Goal: Obtain resource: Download file/media

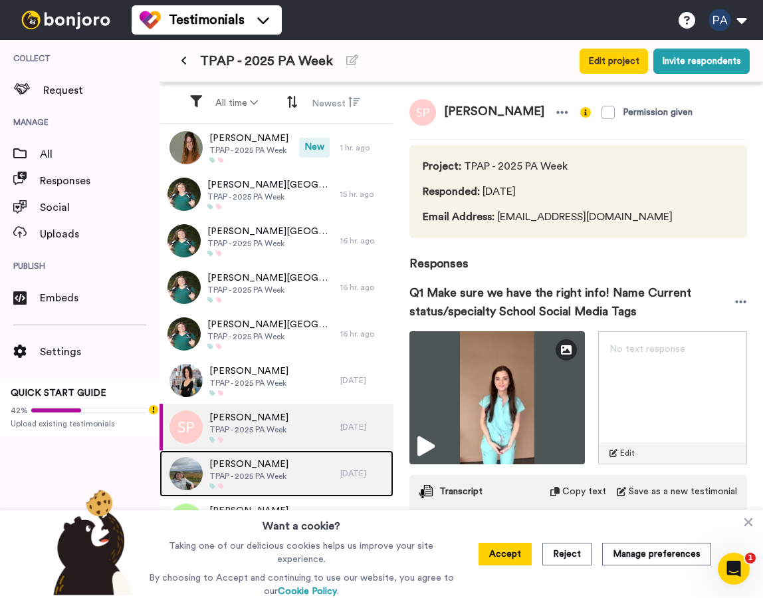
click at [277, 463] on span "[PERSON_NAME]" at bounding box center [248, 463] width 79 height 13
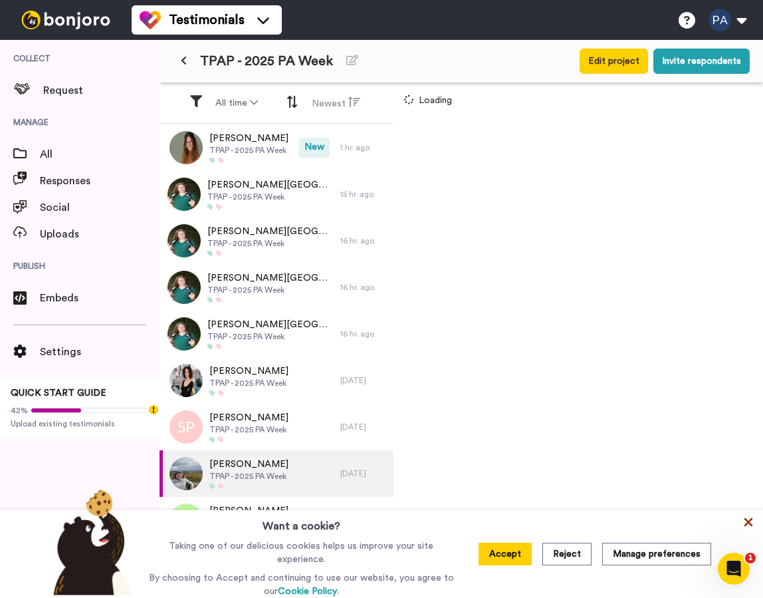
click at [748, 525] on icon at bounding box center [749, 522] width 9 height 9
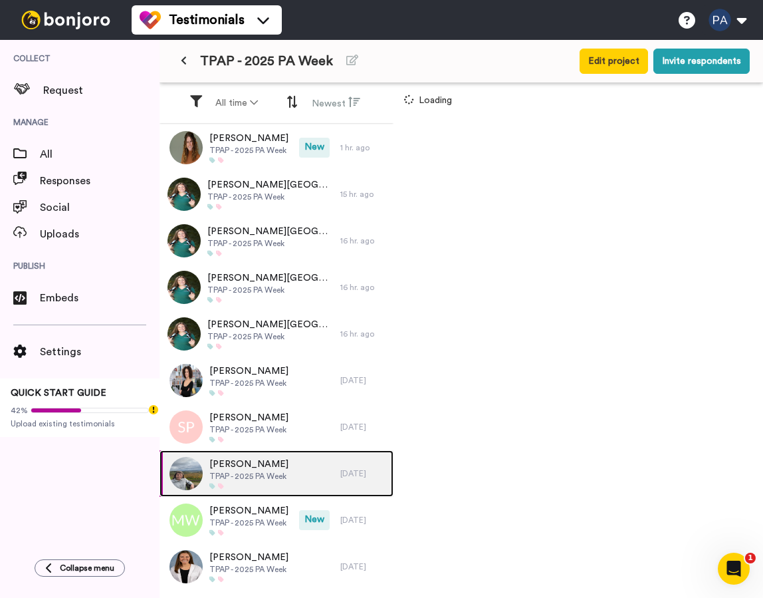
click at [257, 473] on span "TPAP - 2025 PA Week" at bounding box center [248, 476] width 79 height 11
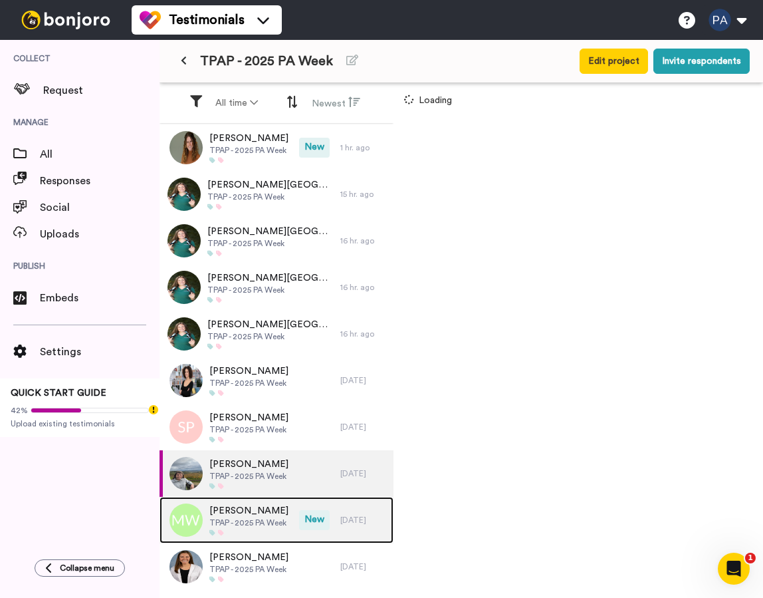
click at [282, 514] on span "[PERSON_NAME]" at bounding box center [248, 510] width 79 height 13
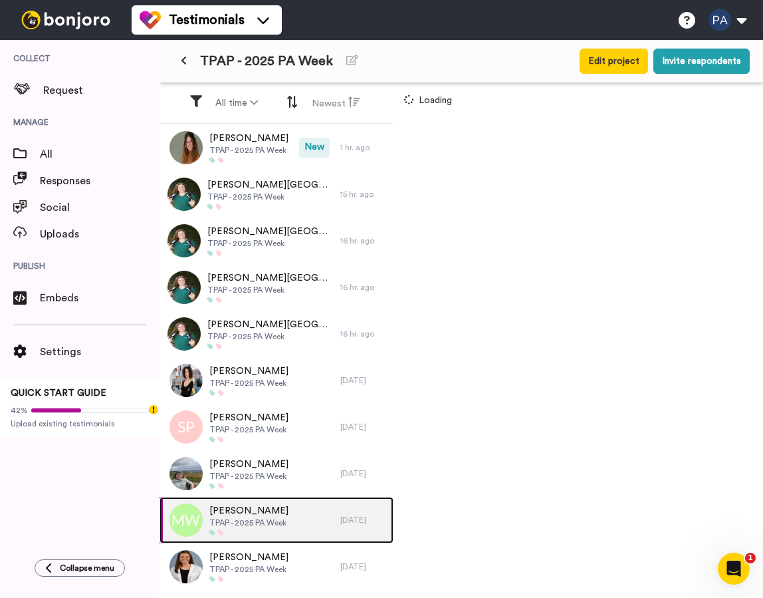
click at [160, 497] on link "[PERSON_NAME] TPAP - 2025 PA Week [DATE]" at bounding box center [277, 520] width 234 height 47
click at [184, 60] on icon at bounding box center [184, 60] width 6 height 9
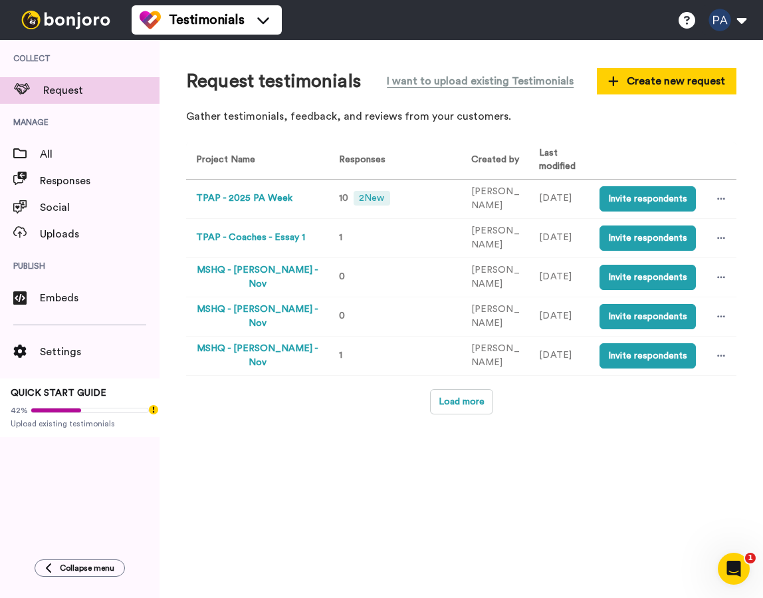
click at [257, 198] on button "TPAP - 2025 PA Week" at bounding box center [244, 198] width 96 height 14
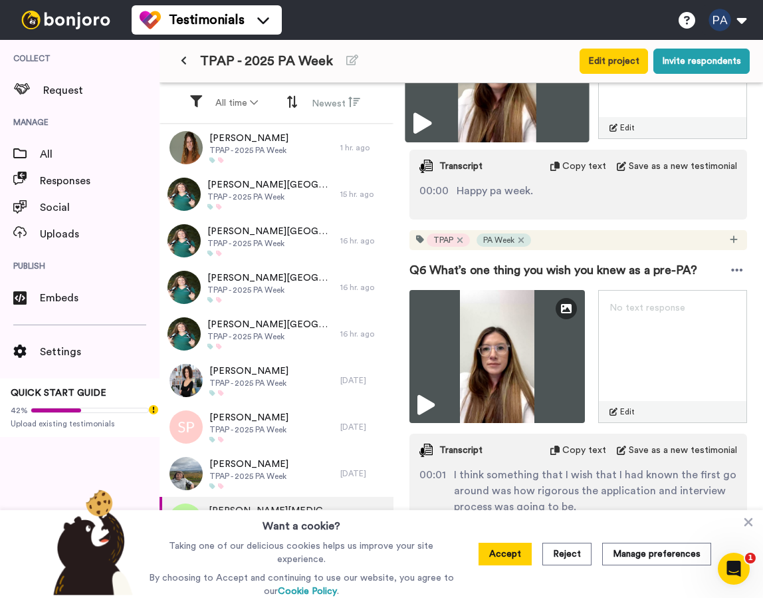
scroll to position [2063, 0]
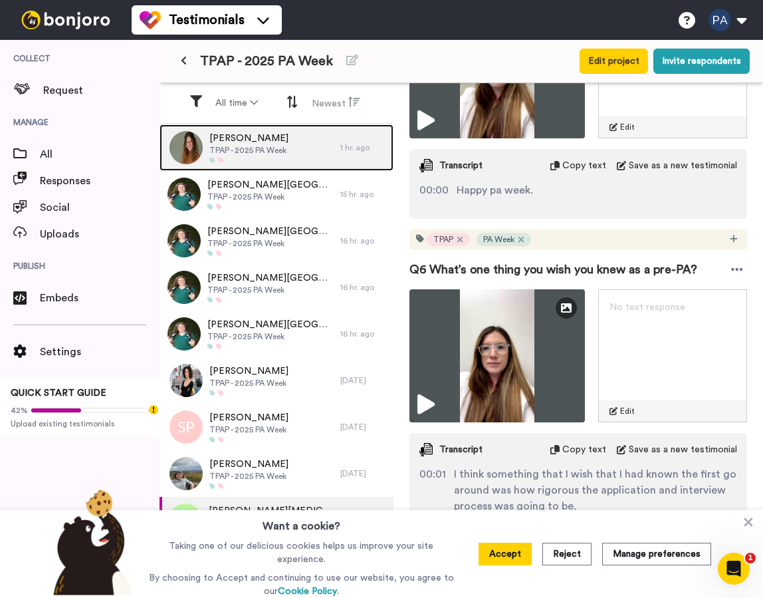
click at [274, 152] on span "TPAP - 2025 PA Week" at bounding box center [248, 150] width 79 height 11
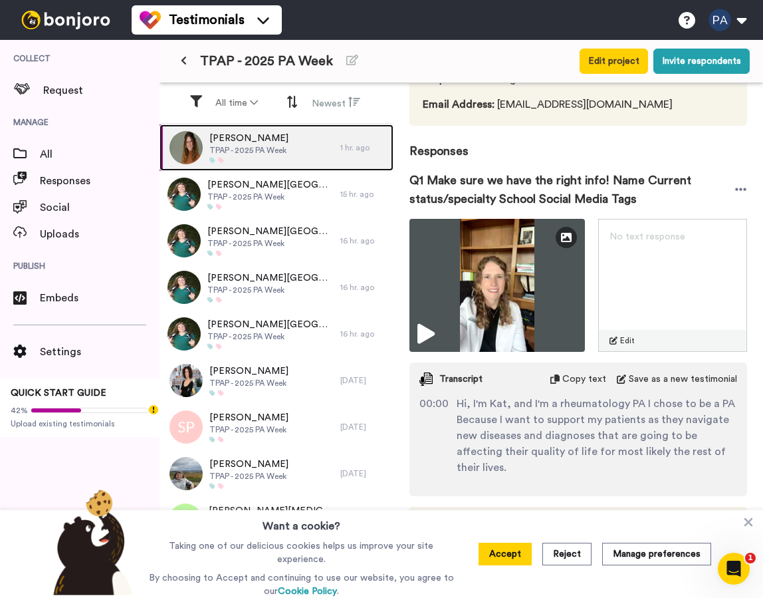
scroll to position [217, 0]
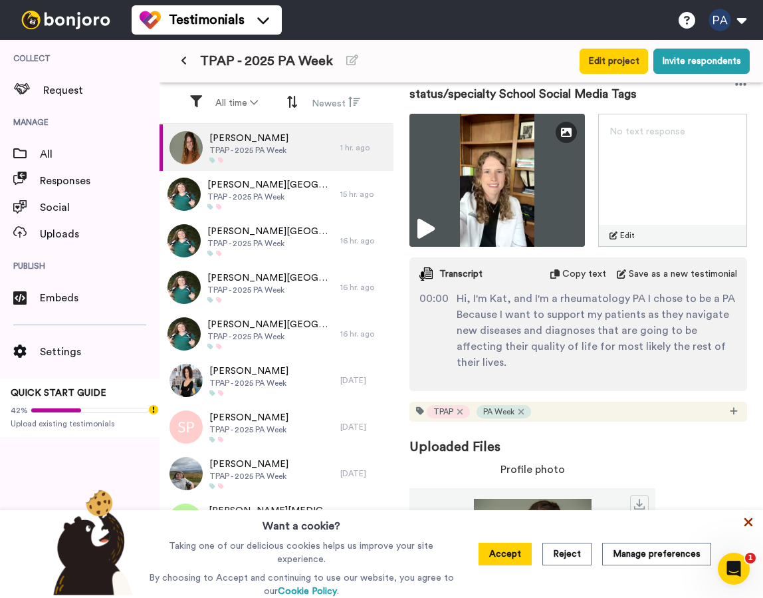
click at [747, 521] on icon at bounding box center [748, 521] width 13 height 13
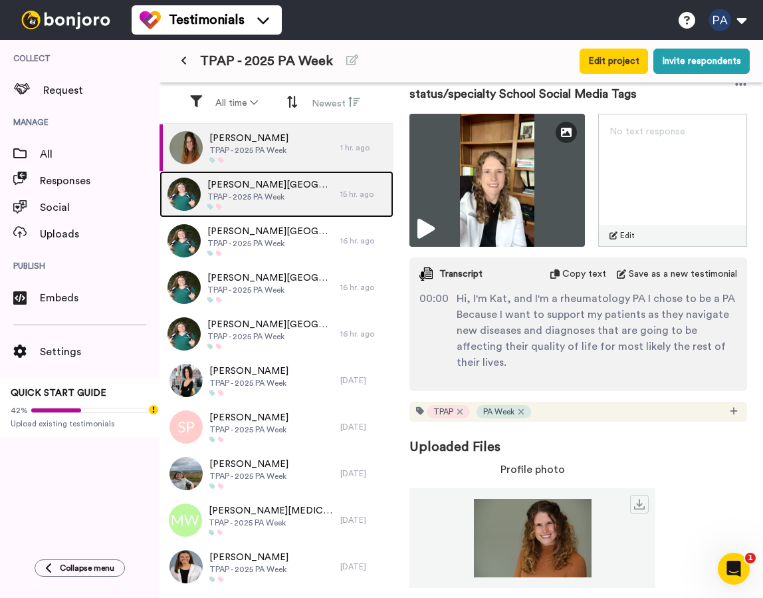
click at [306, 188] on div "Kristie La Monica TPAP - 2025 PA Week" at bounding box center [250, 194] width 181 height 47
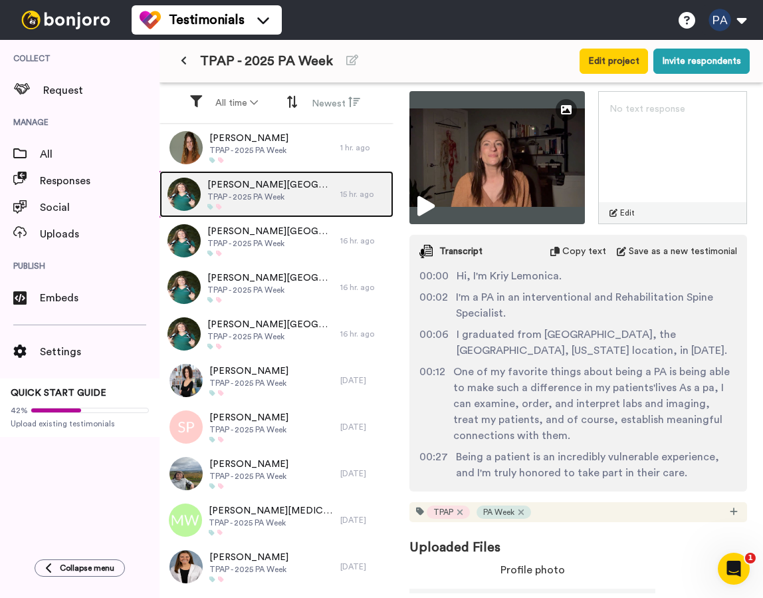
scroll to position [461, 0]
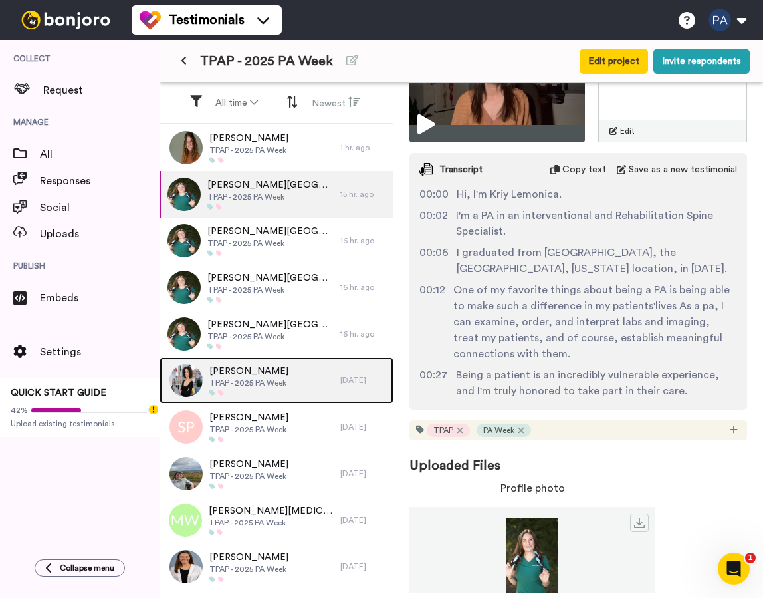
click at [274, 396] on div at bounding box center [248, 393] width 79 height 7
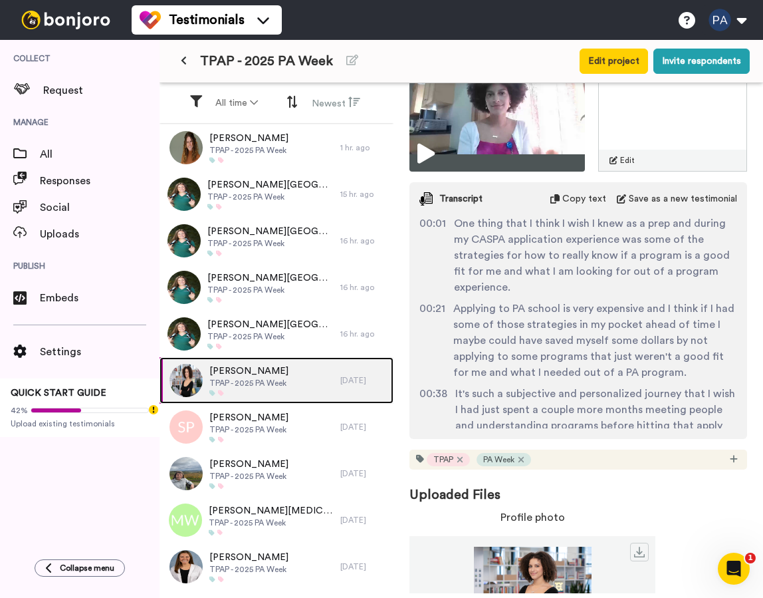
scroll to position [2546, 0]
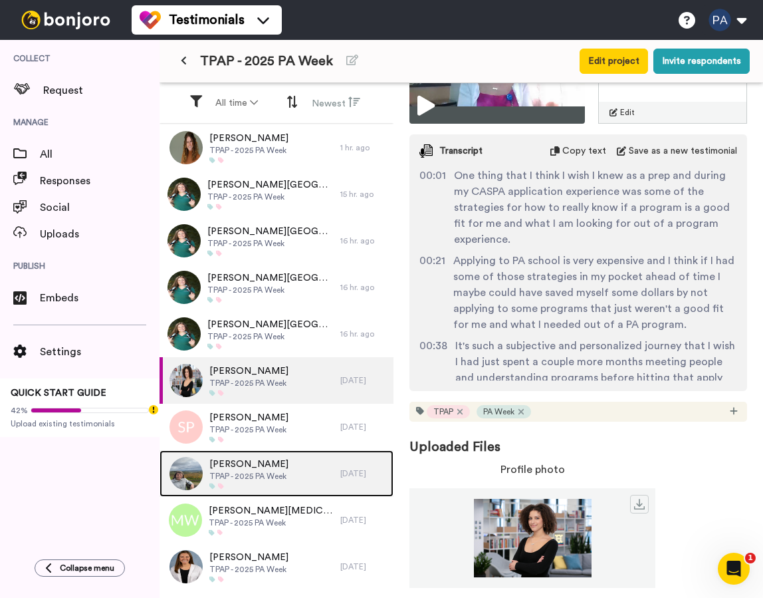
click at [296, 460] on div "Brooke Huggins TPAP - 2025 PA Week" at bounding box center [250, 473] width 181 height 47
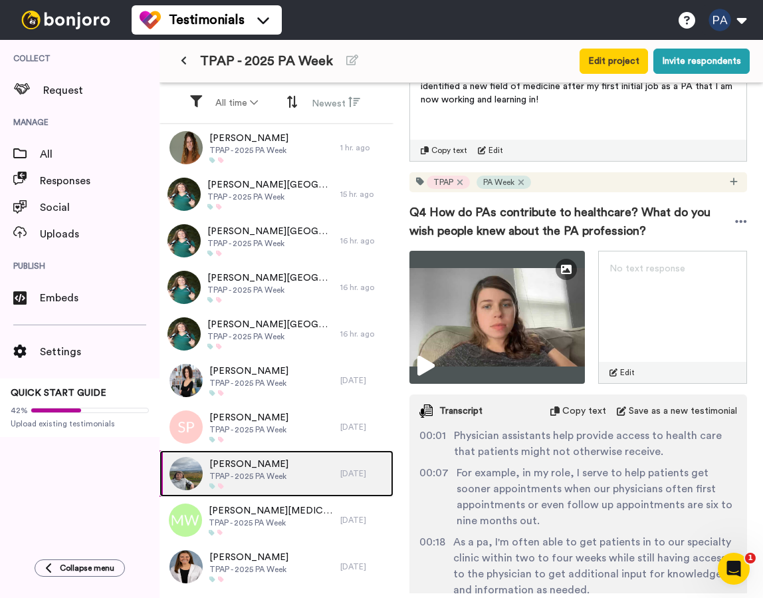
scroll to position [1510, 0]
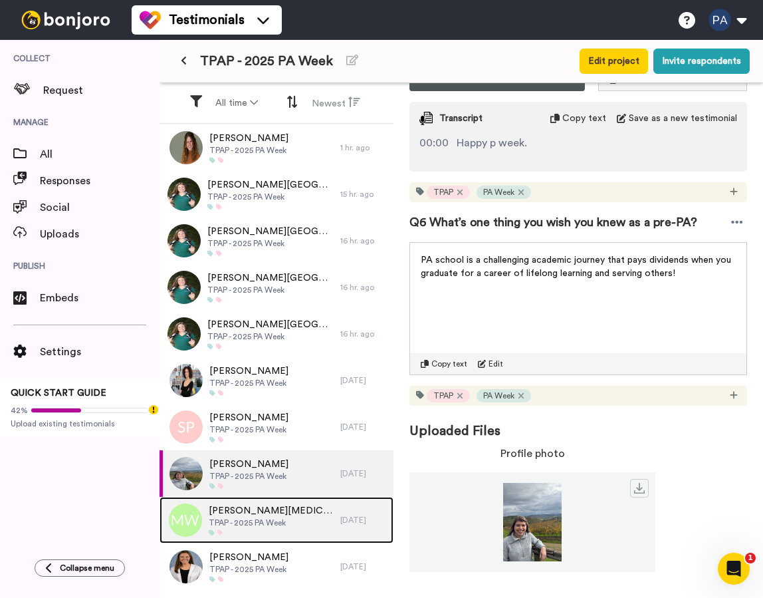
click at [284, 517] on span "TPAP - 2025 PA Week" at bounding box center [271, 522] width 125 height 11
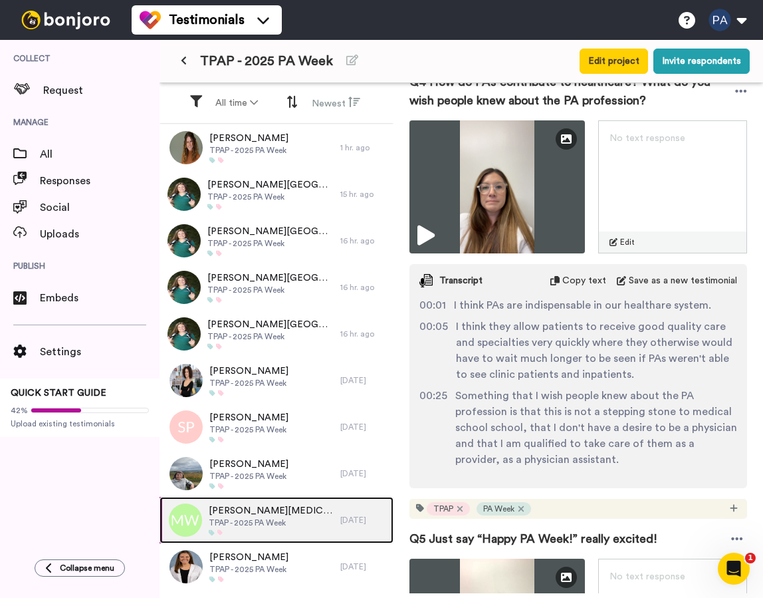
scroll to position [2077, 0]
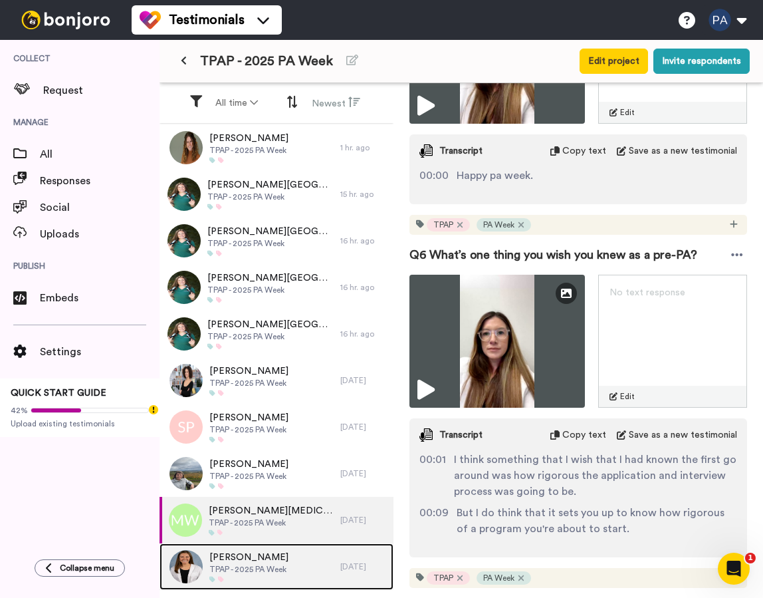
click at [242, 565] on span "TPAP - 2025 PA Week" at bounding box center [248, 569] width 79 height 11
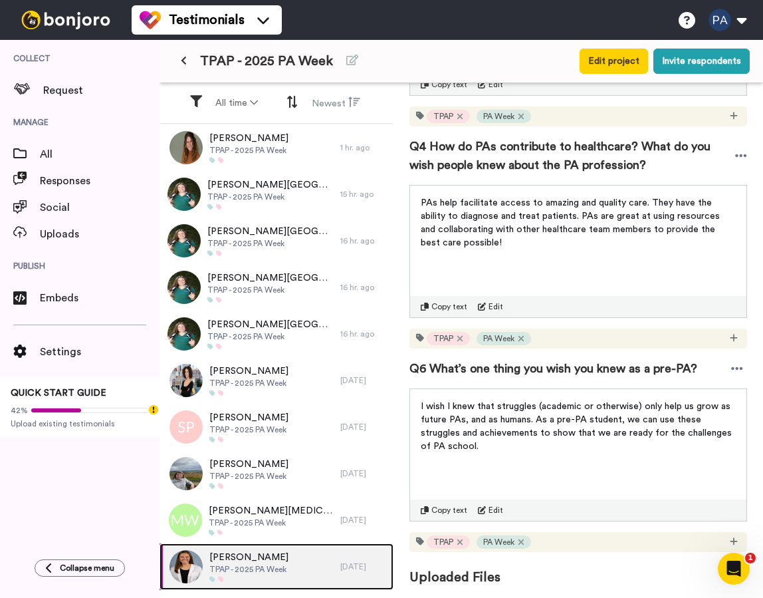
scroll to position [1038, 0]
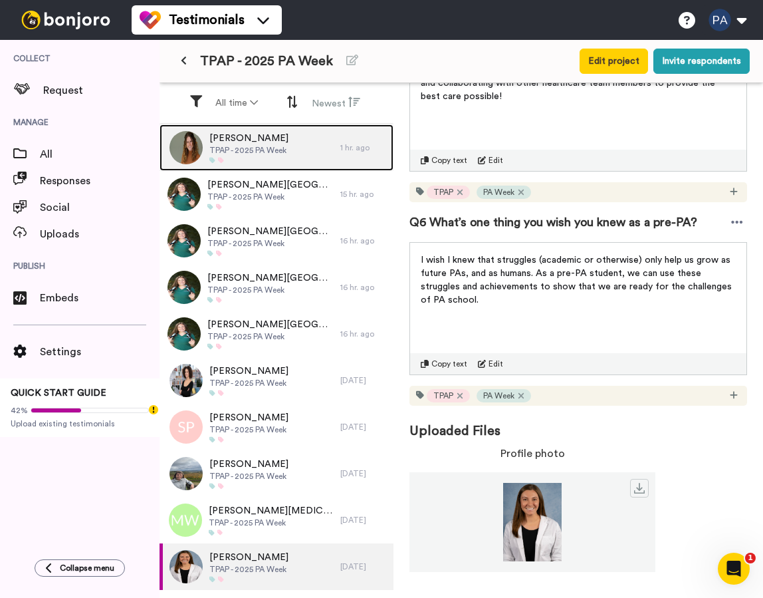
click at [309, 151] on div "Catherine Hanneman TPAP - 2025 PA Week" at bounding box center [250, 147] width 181 height 47
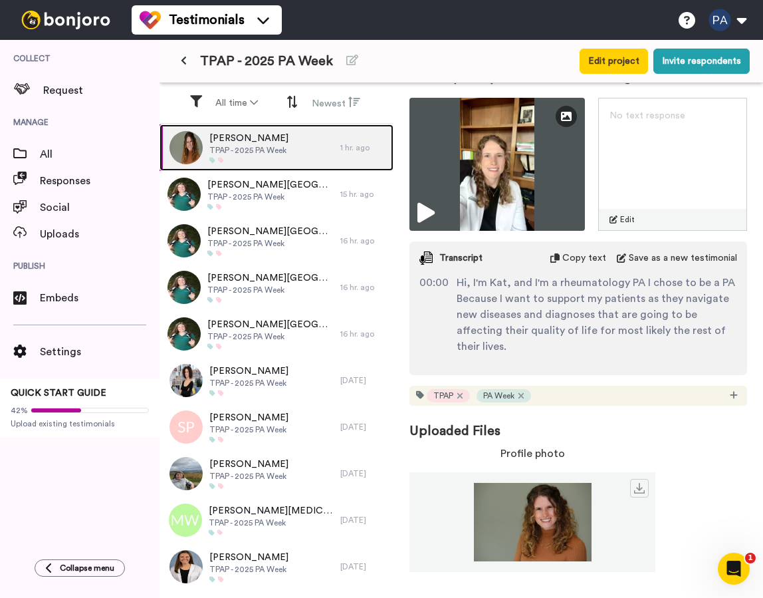
scroll to position [217, 0]
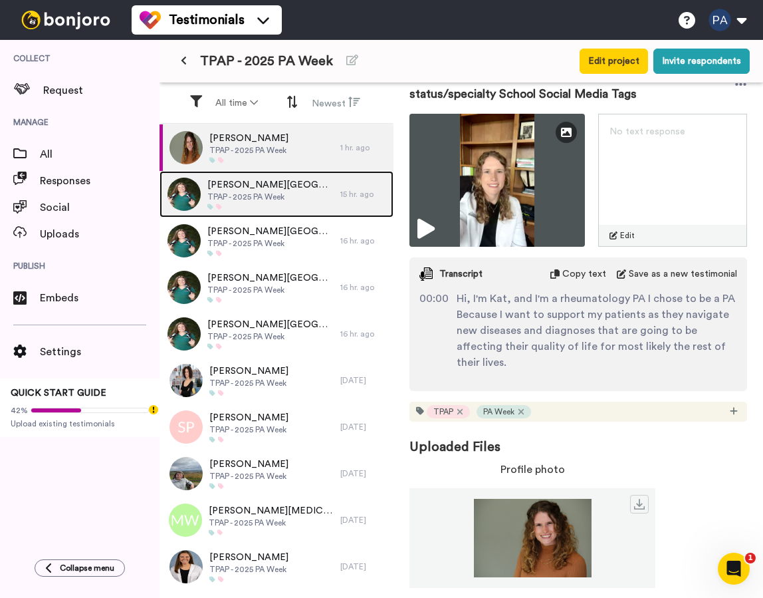
click at [263, 204] on div at bounding box center [270, 206] width 126 height 7
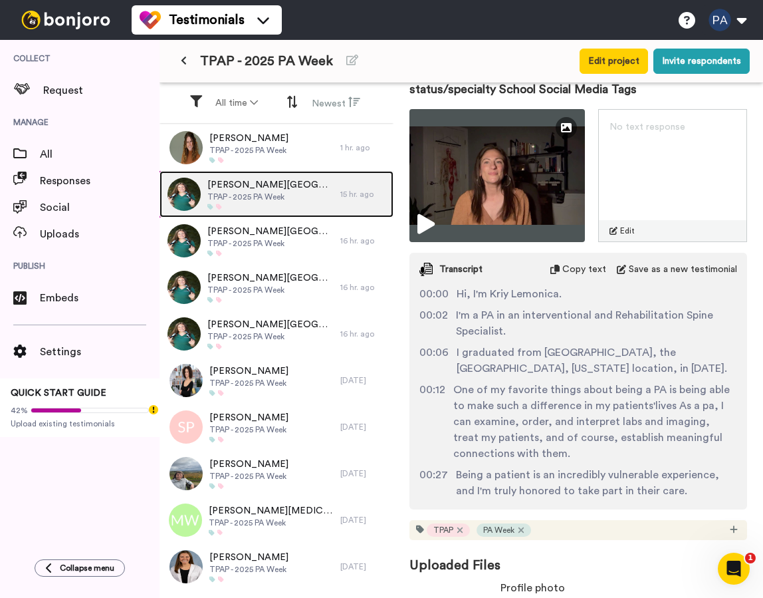
scroll to position [353, 0]
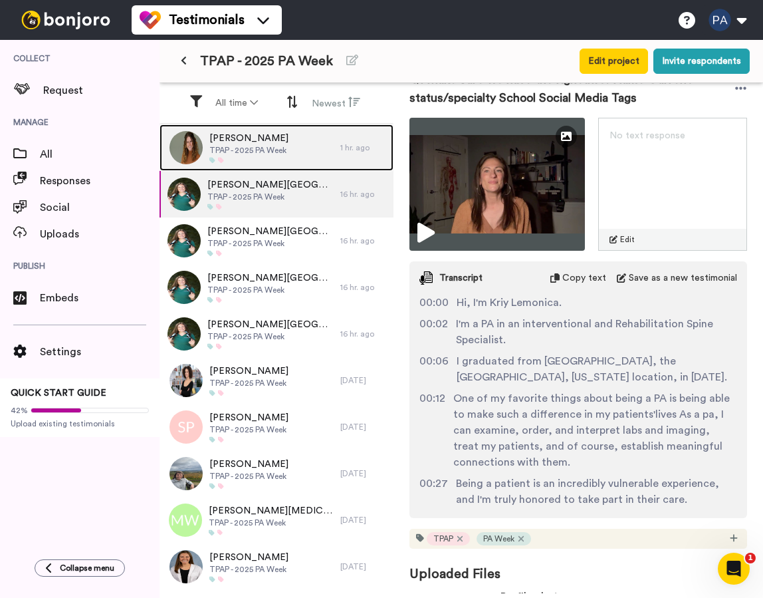
click at [306, 150] on div "Catherine Hanneman TPAP - 2025 PA Week" at bounding box center [250, 147] width 181 height 47
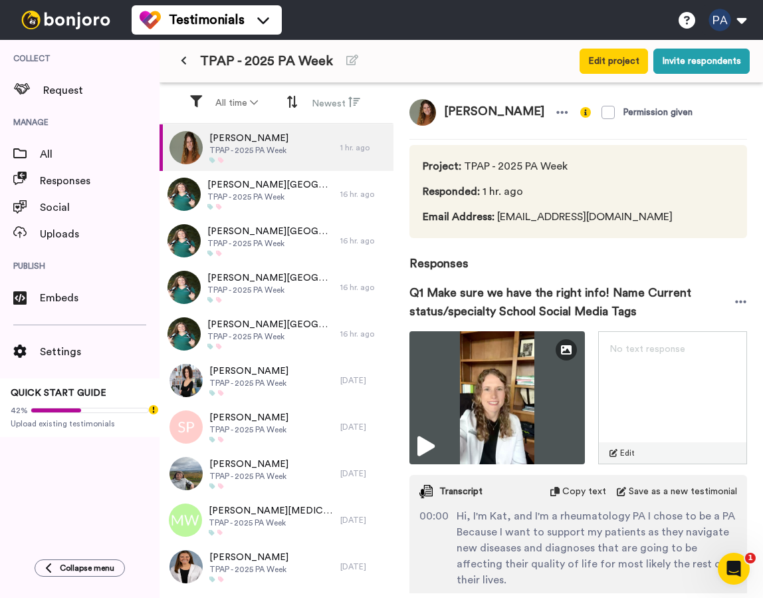
drag, startPoint x: 560, startPoint y: 114, endPoint x: 441, endPoint y: 111, distance: 118.4
click at [441, 111] on span "[PERSON_NAME]" at bounding box center [494, 112] width 116 height 27
copy span "[PERSON_NAME]"
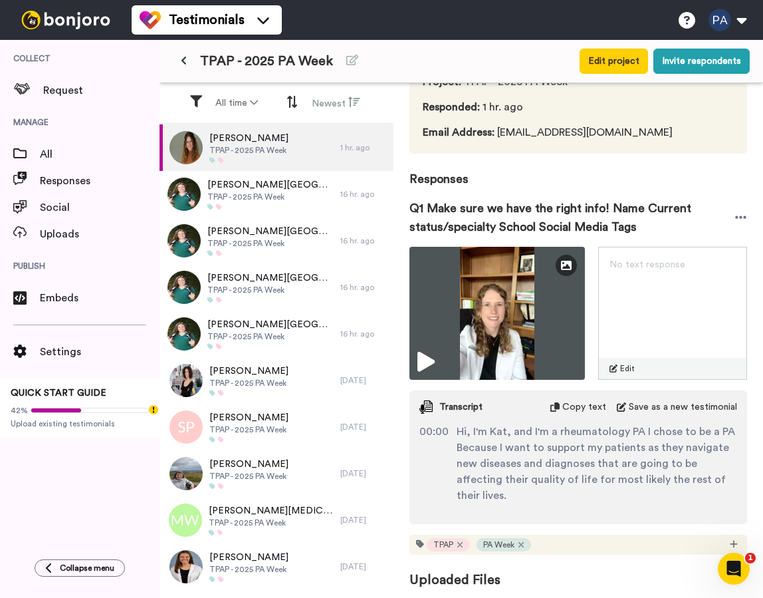
scroll to position [217, 0]
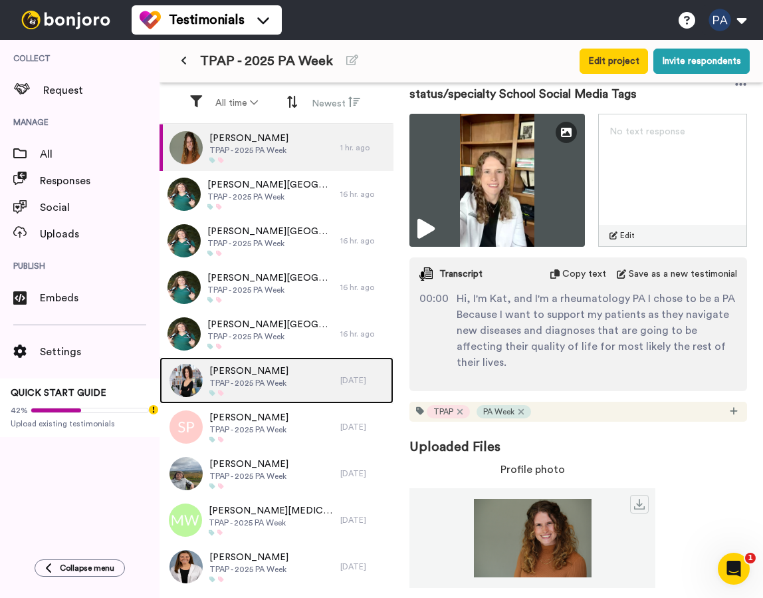
click at [283, 374] on span "[PERSON_NAME]" at bounding box center [248, 370] width 79 height 13
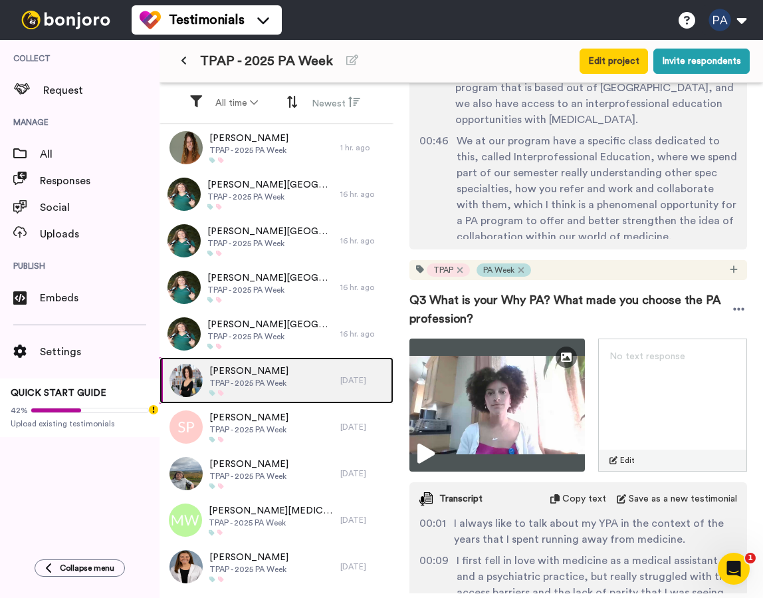
scroll to position [980, 0]
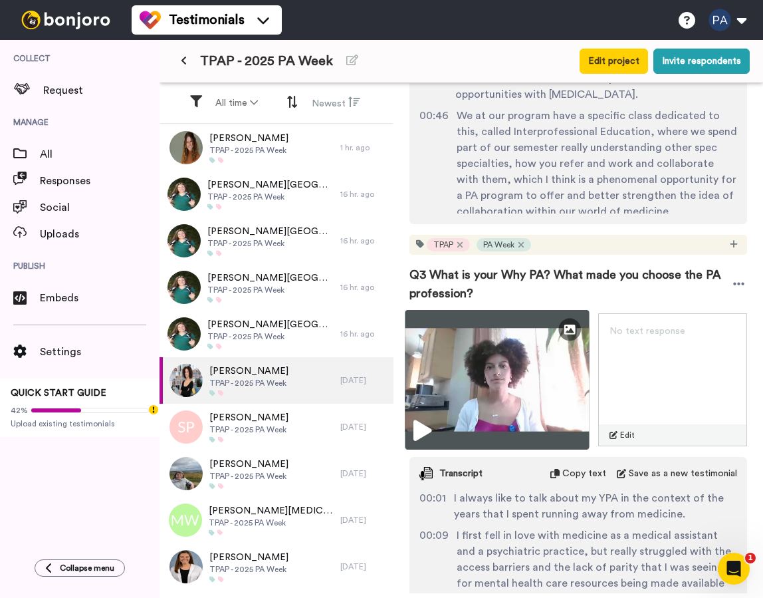
click at [563, 377] on img at bounding box center [497, 380] width 184 height 140
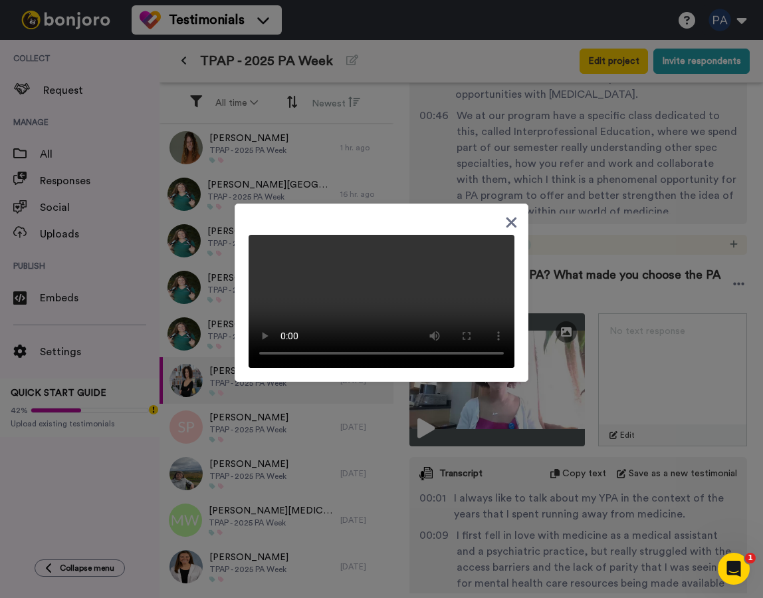
click at [449, 214] on div at bounding box center [382, 292] width 294 height 178
click at [517, 215] on icon at bounding box center [511, 222] width 13 height 17
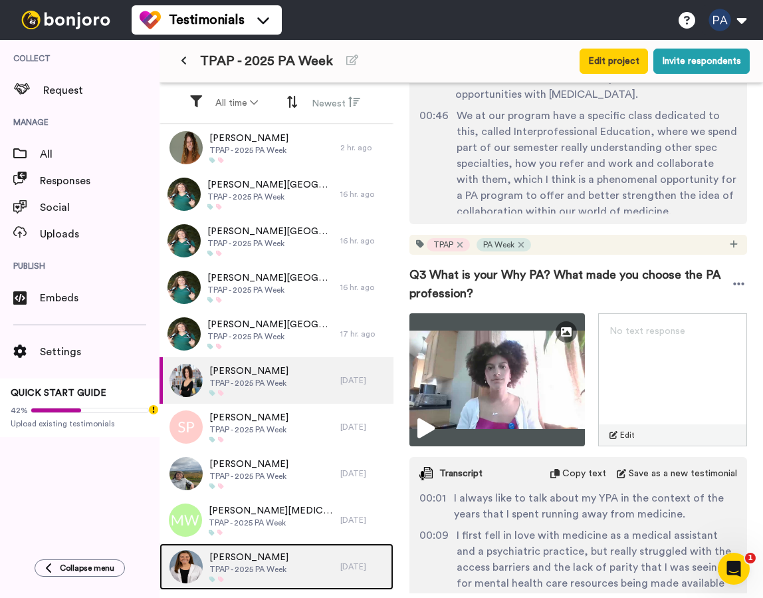
click at [264, 580] on div at bounding box center [248, 579] width 79 height 7
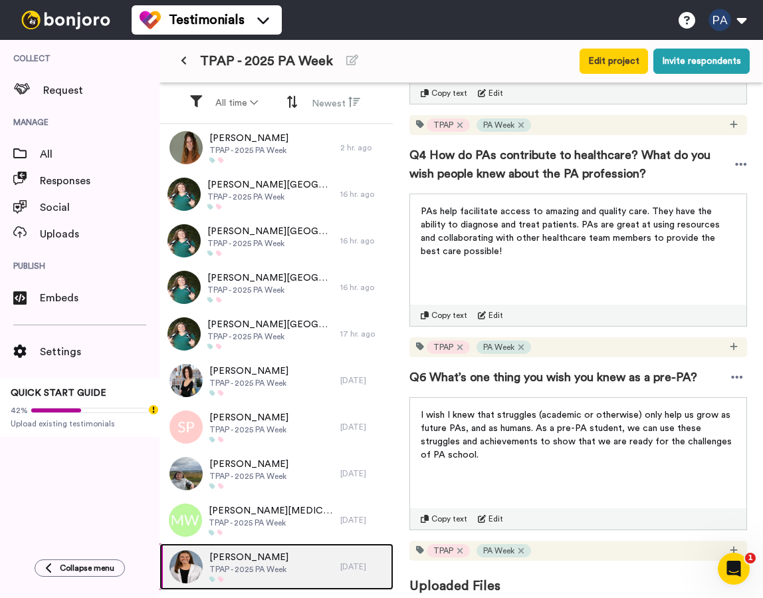
scroll to position [1038, 0]
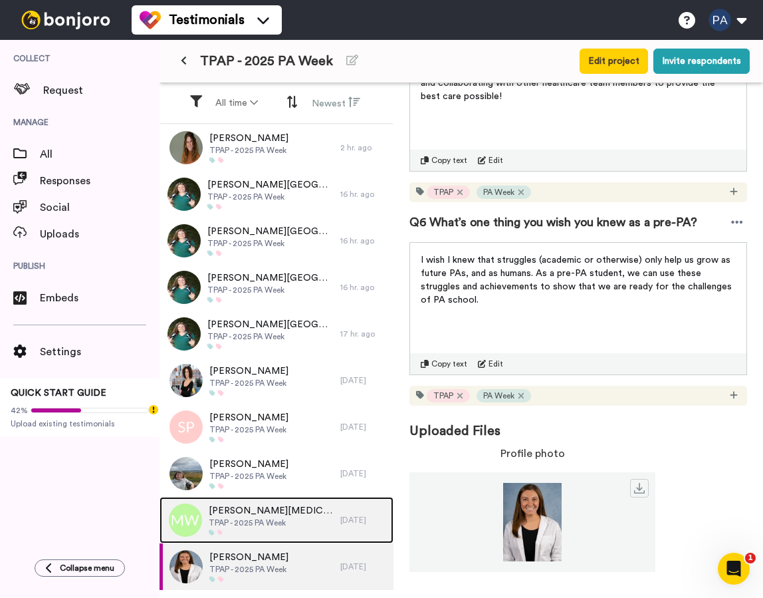
click at [273, 510] on span "[PERSON_NAME]" at bounding box center [271, 510] width 125 height 13
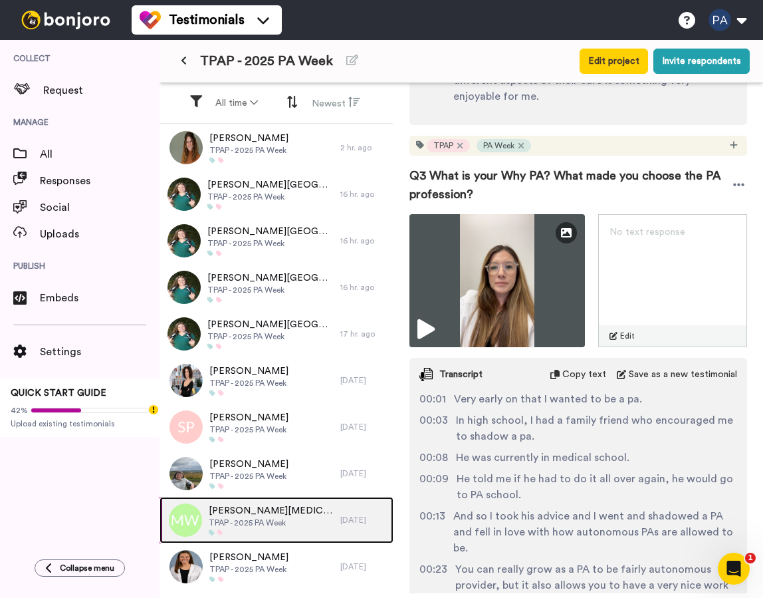
scroll to position [37, 0]
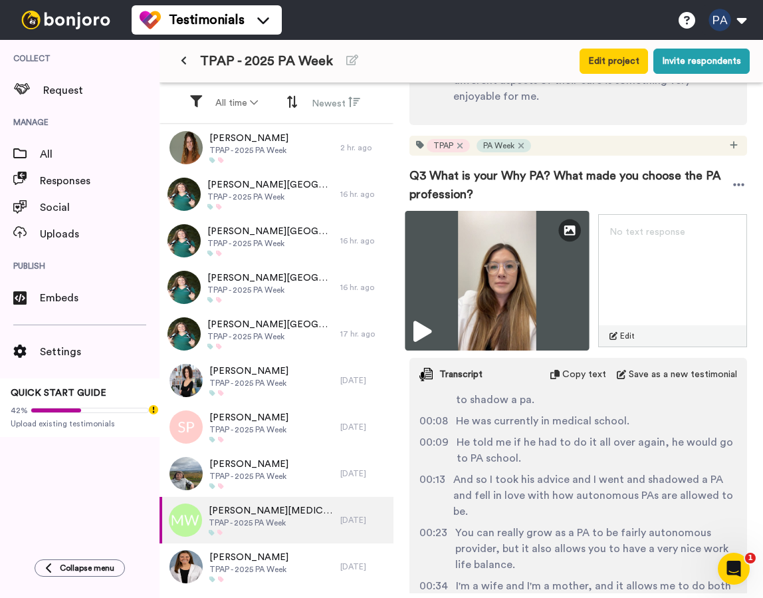
click at [509, 263] on img at bounding box center [497, 281] width 184 height 140
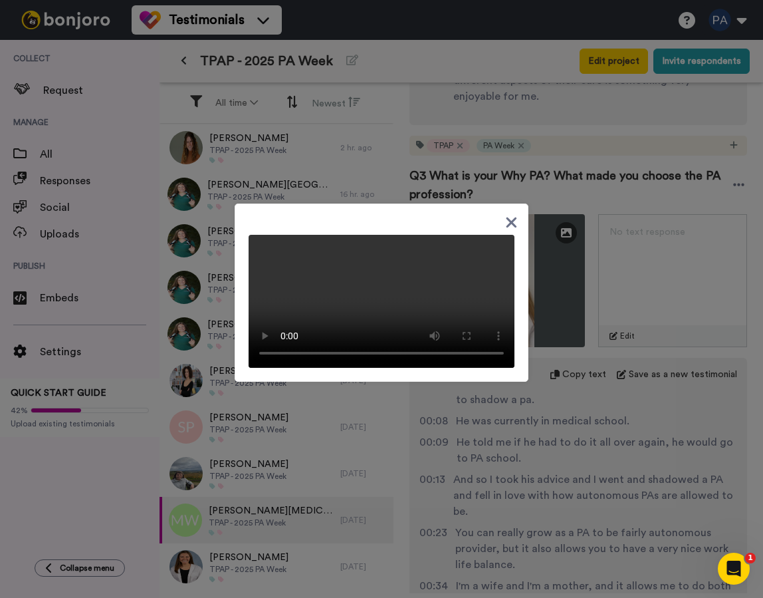
click at [509, 217] on icon at bounding box center [512, 222] width 11 height 11
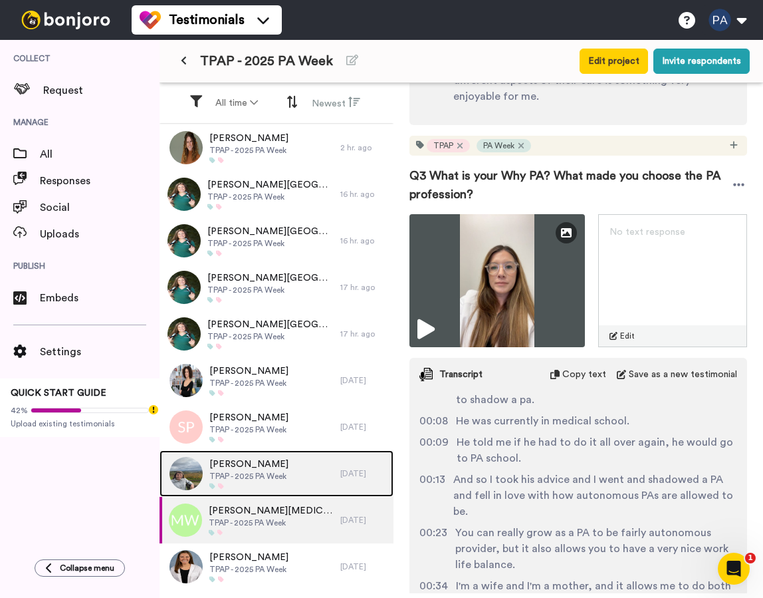
click at [247, 467] on span "[PERSON_NAME]" at bounding box center [248, 463] width 79 height 13
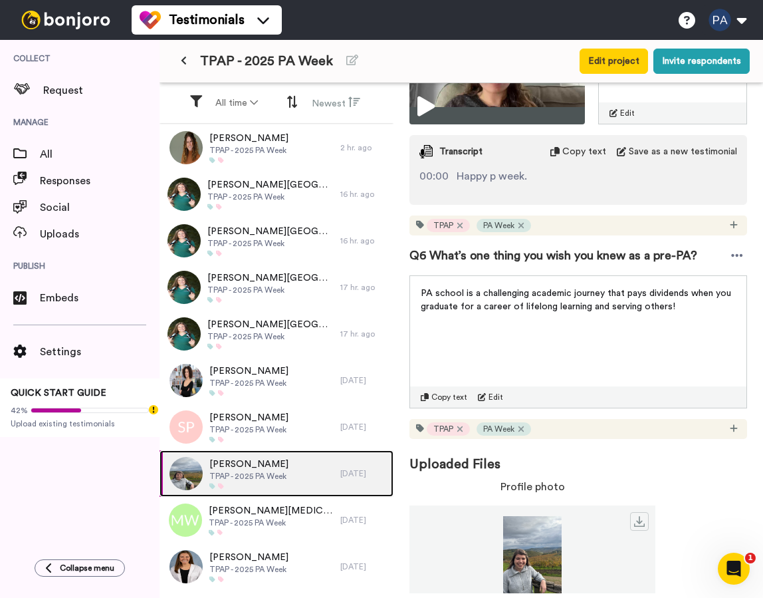
scroll to position [1510, 0]
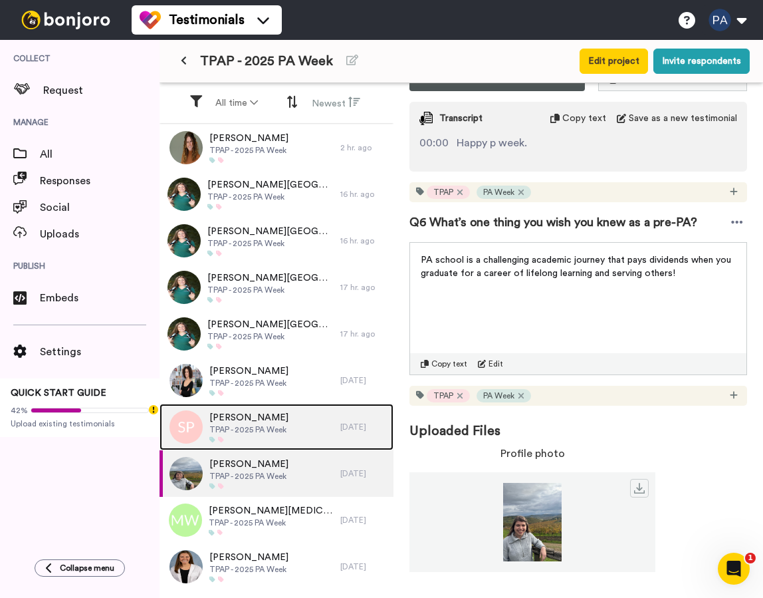
click at [290, 421] on div "Savanna Perry TPAP - 2025 PA Week" at bounding box center [250, 427] width 181 height 47
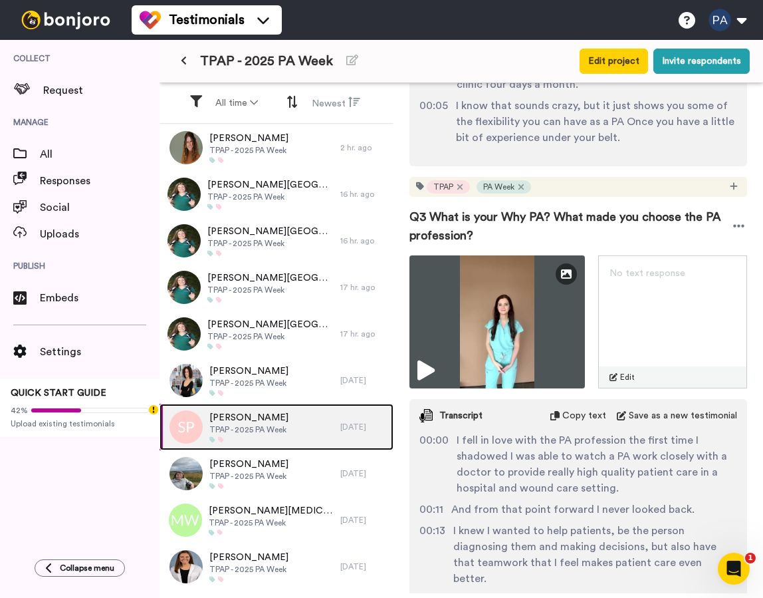
scroll to position [848, 0]
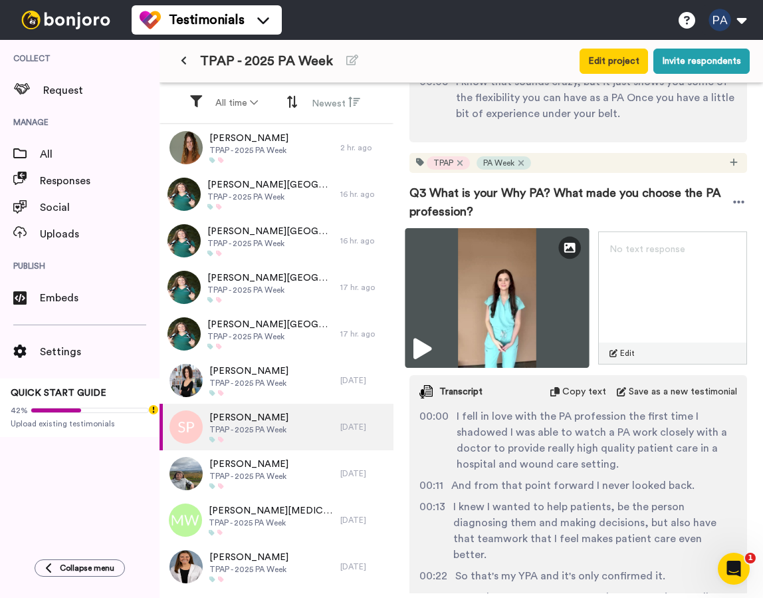
click at [533, 316] on img at bounding box center [497, 298] width 184 height 140
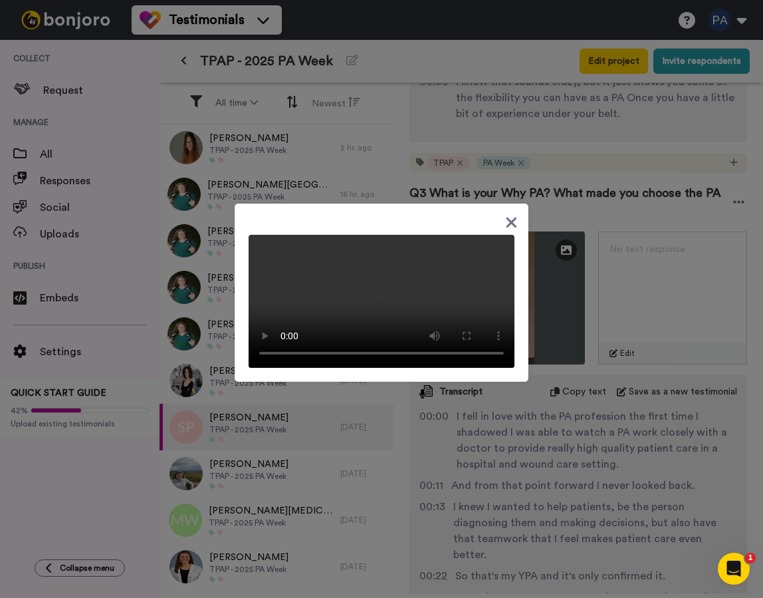
click at [512, 217] on icon at bounding box center [512, 222] width 11 height 11
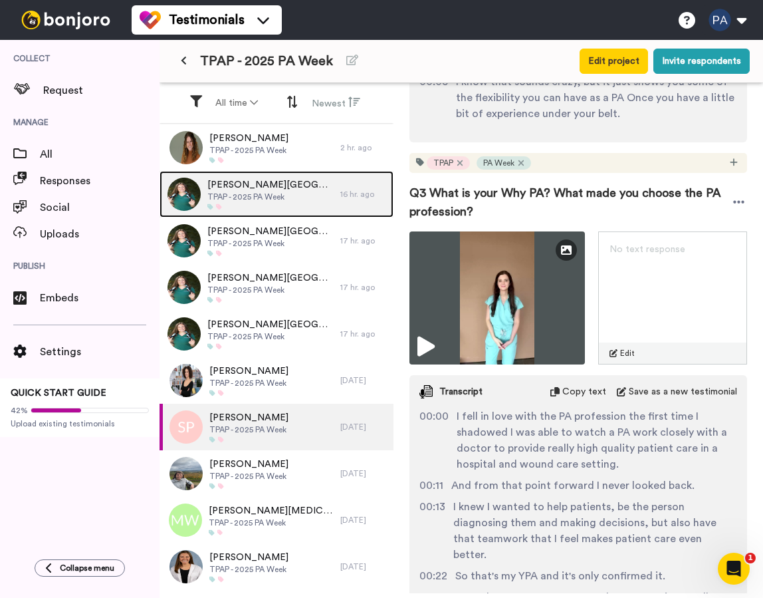
click at [311, 195] on div "Kristie La Monica TPAP - 2025 PA Week" at bounding box center [250, 194] width 181 height 47
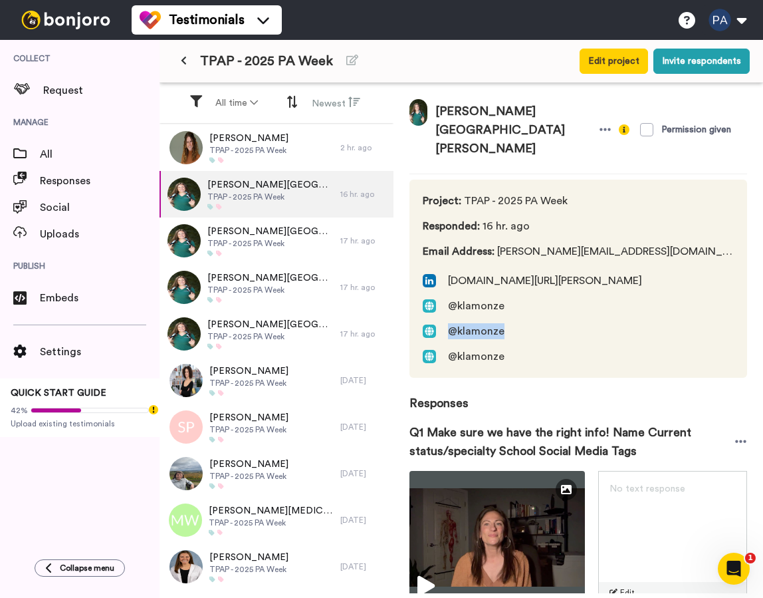
drag, startPoint x: 511, startPoint y: 294, endPoint x: 451, endPoint y: 296, distance: 59.9
click at [451, 323] on span "@klamonze" at bounding box center [532, 331] width 219 height 16
copy span "@klamonze"
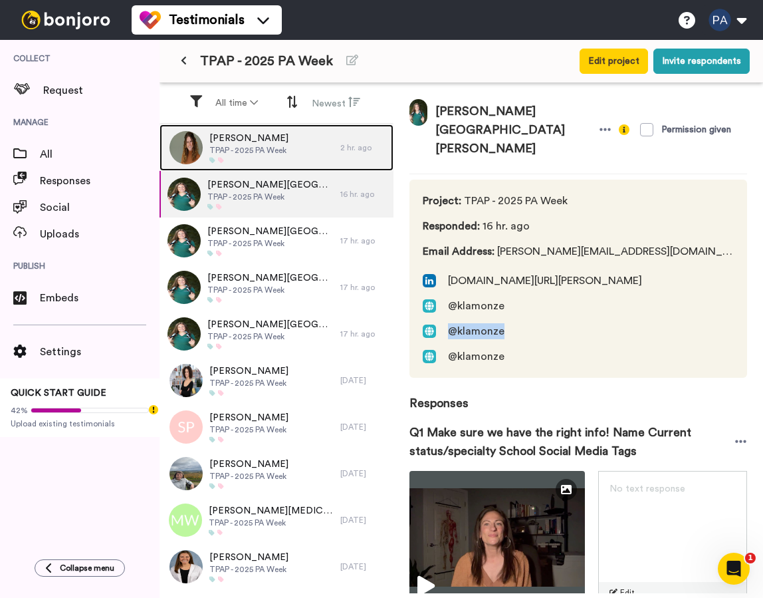
click at [306, 138] on div "Catherine Hanneman TPAP - 2025 PA Week" at bounding box center [250, 147] width 181 height 47
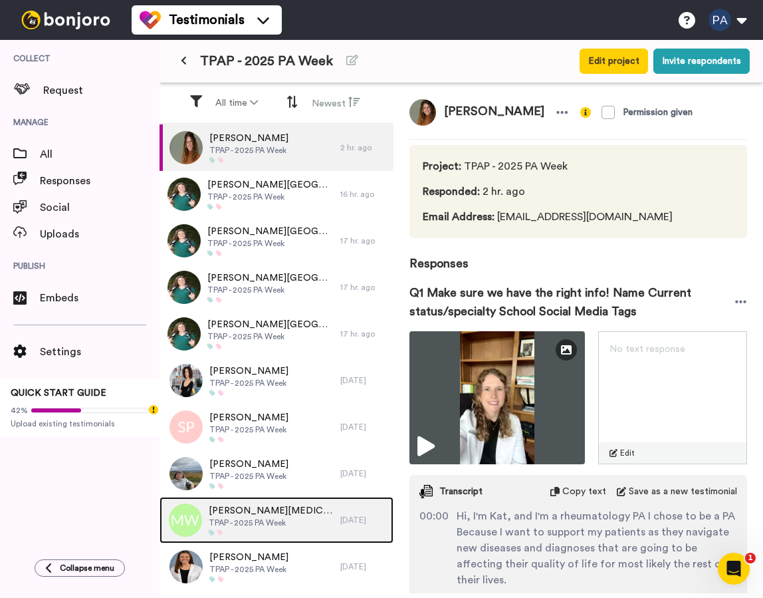
click at [279, 519] on span "TPAP - 2025 PA Week" at bounding box center [271, 522] width 125 height 11
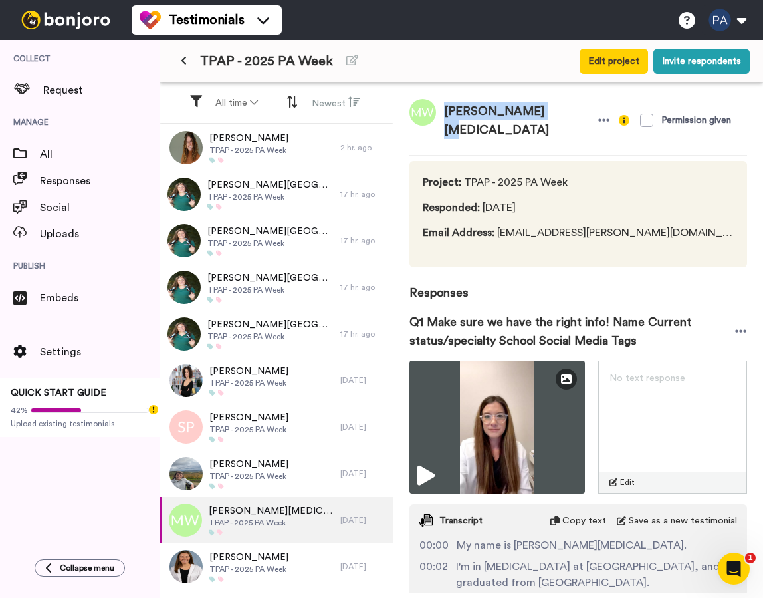
drag, startPoint x: 533, startPoint y: 111, endPoint x: 447, endPoint y: 114, distance: 85.8
click at [447, 114] on span "[PERSON_NAME]" at bounding box center [516, 120] width 161 height 43
click at [459, 111] on span "[PERSON_NAME]" at bounding box center [516, 120] width 161 height 43
click at [462, 112] on span "[PERSON_NAME]" at bounding box center [516, 120] width 161 height 43
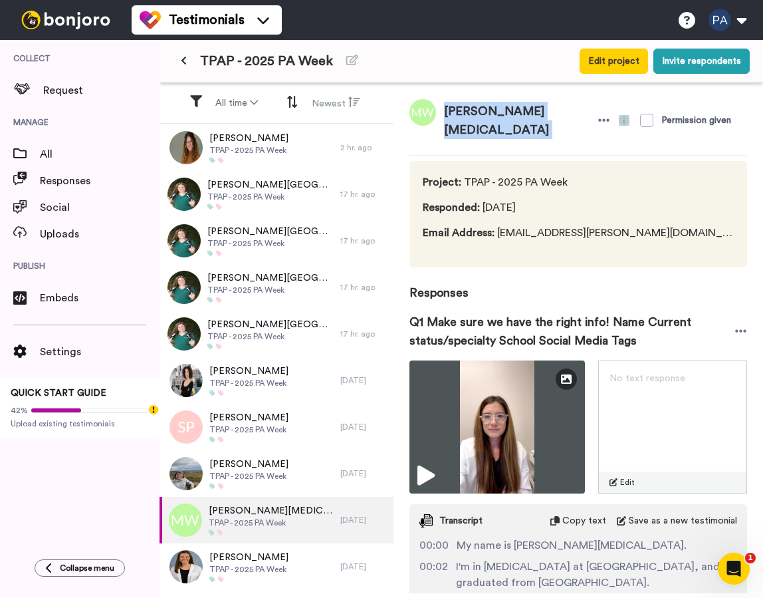
click at [462, 112] on span "[PERSON_NAME]" at bounding box center [516, 120] width 161 height 43
copy div "[PERSON_NAME]"
click at [549, 267] on span "Responses" at bounding box center [578, 284] width 338 height 35
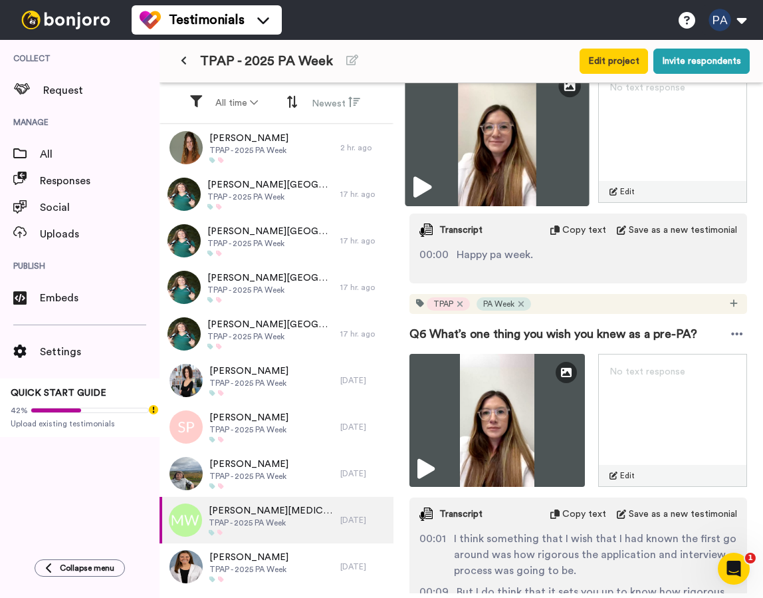
scroll to position [2077, 0]
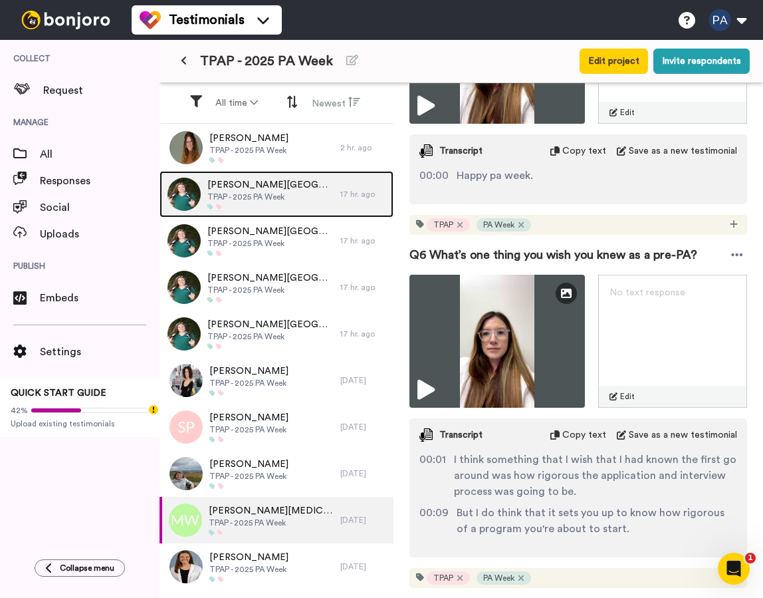
click at [298, 193] on div "Kristie La Monica TPAP - 2025 PA Week" at bounding box center [250, 194] width 181 height 47
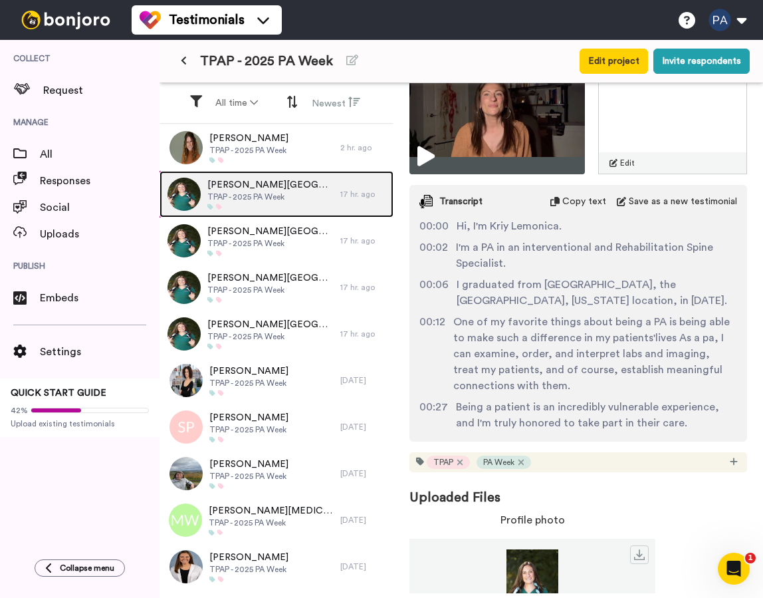
scroll to position [461, 0]
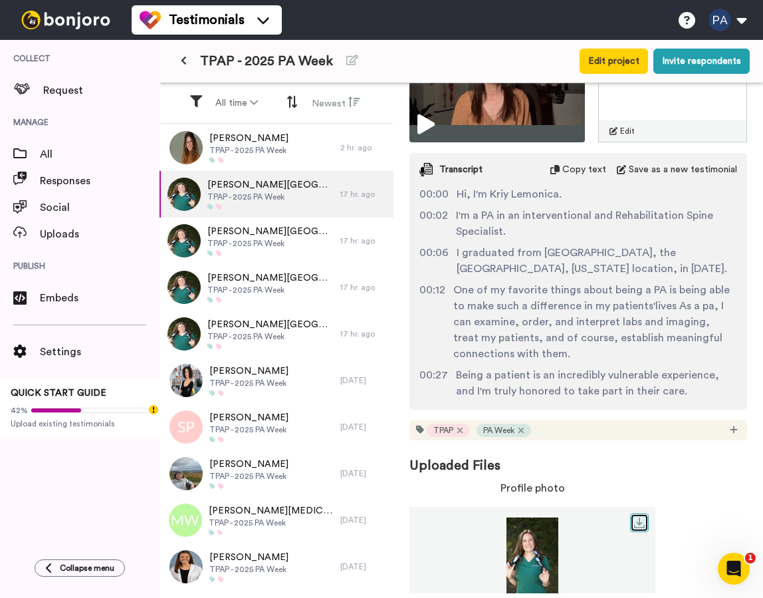
click at [639, 517] on icon at bounding box center [639, 522] width 11 height 11
click at [645, 513] on link at bounding box center [639, 522] width 19 height 19
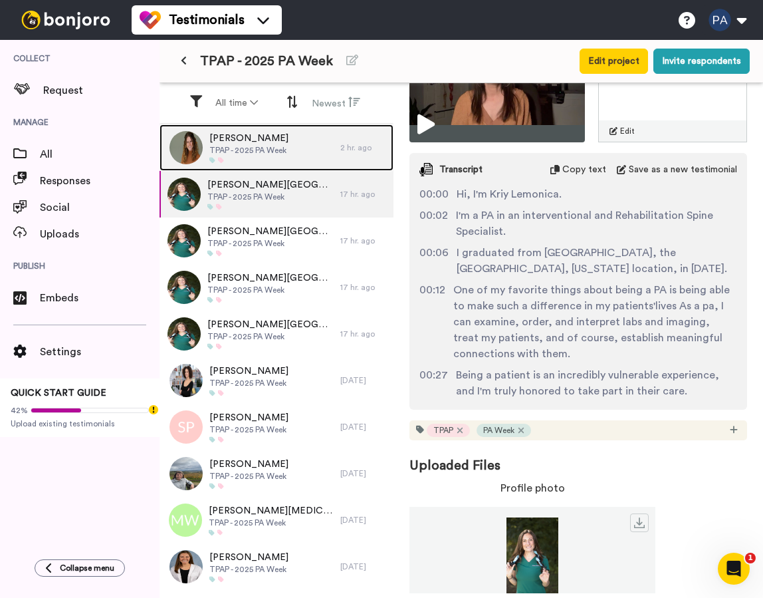
click at [253, 147] on span "TPAP - 2025 PA Week" at bounding box center [248, 150] width 79 height 11
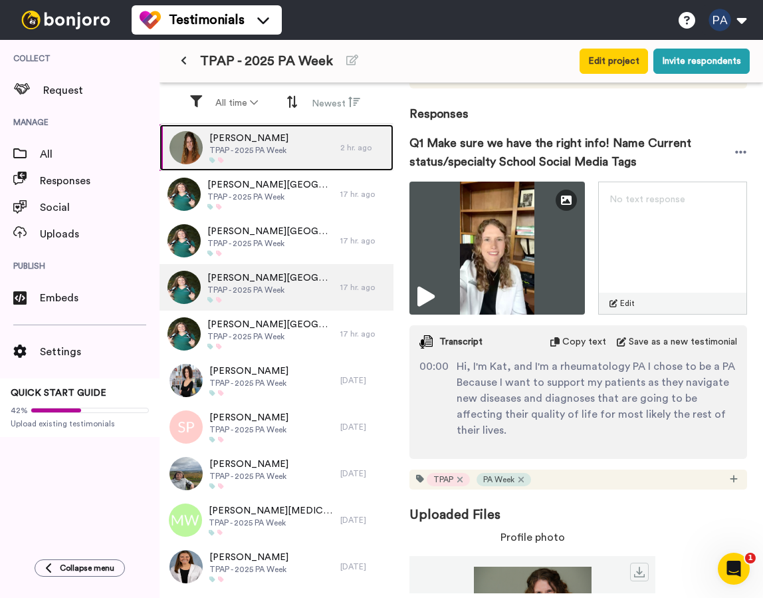
scroll to position [217, 0]
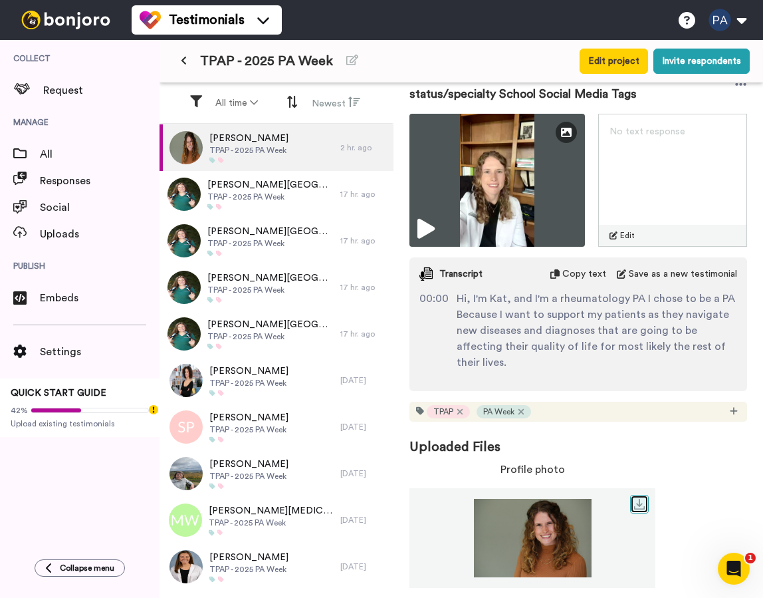
click at [647, 495] on link at bounding box center [639, 504] width 19 height 19
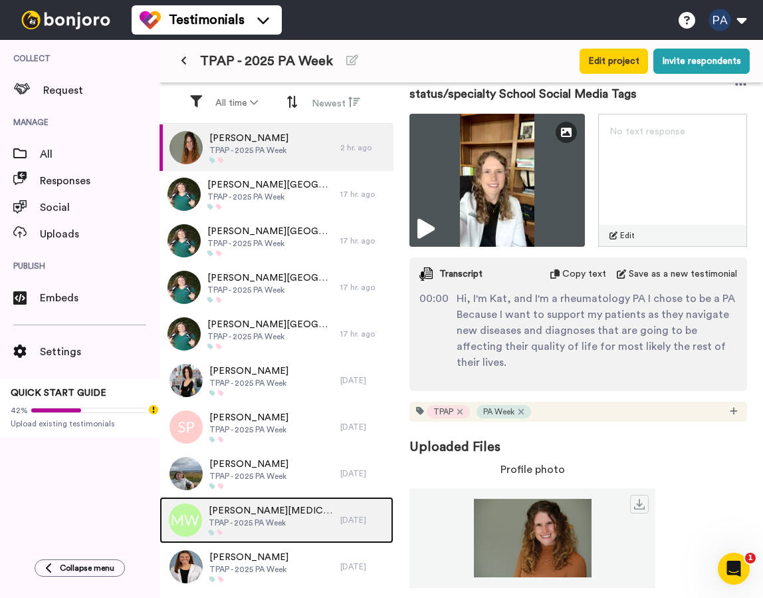
click at [269, 528] on div "Melissa Whitlow TPAP - 2025 PA Week" at bounding box center [271, 520] width 125 height 32
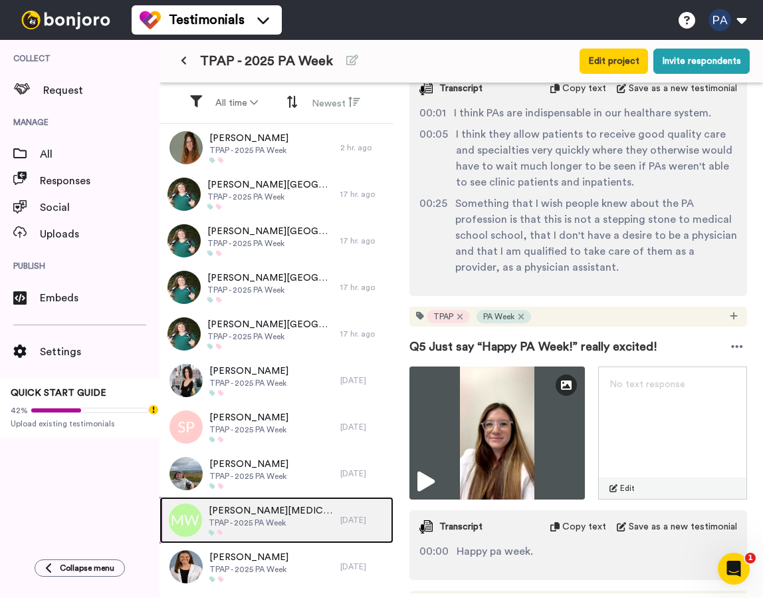
scroll to position [1622, 0]
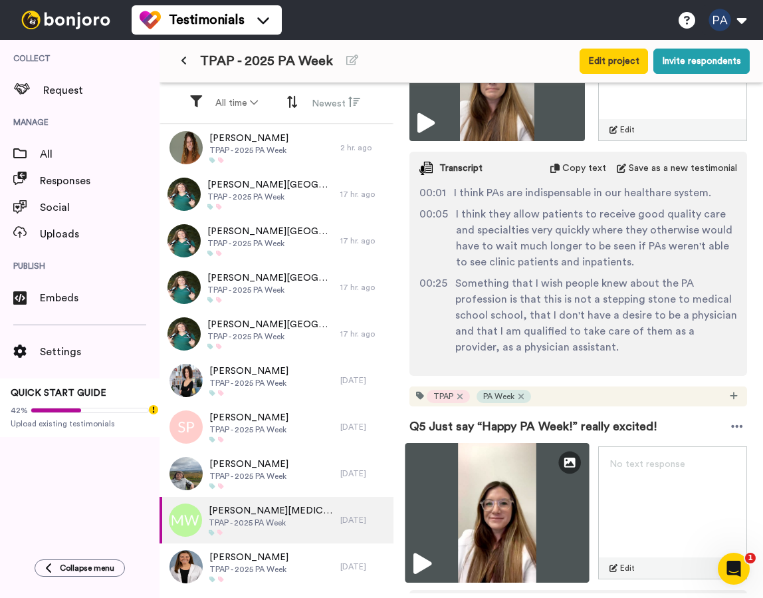
click at [556, 443] on img at bounding box center [497, 513] width 184 height 140
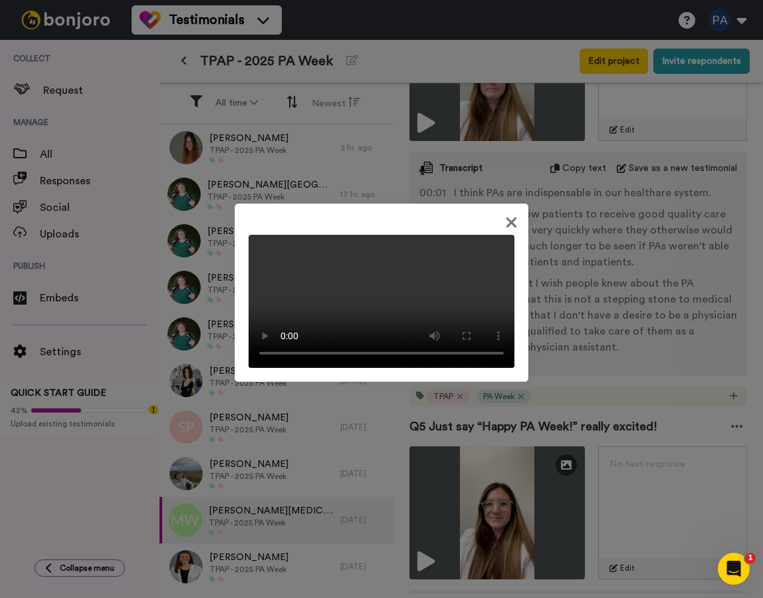
click at [517, 217] on icon at bounding box center [512, 222] width 11 height 11
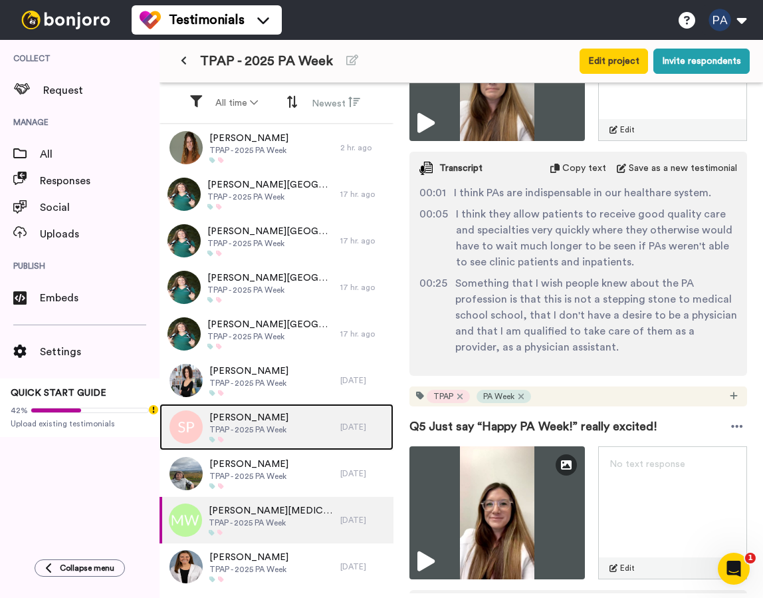
click at [265, 413] on span "[PERSON_NAME]" at bounding box center [248, 417] width 79 height 13
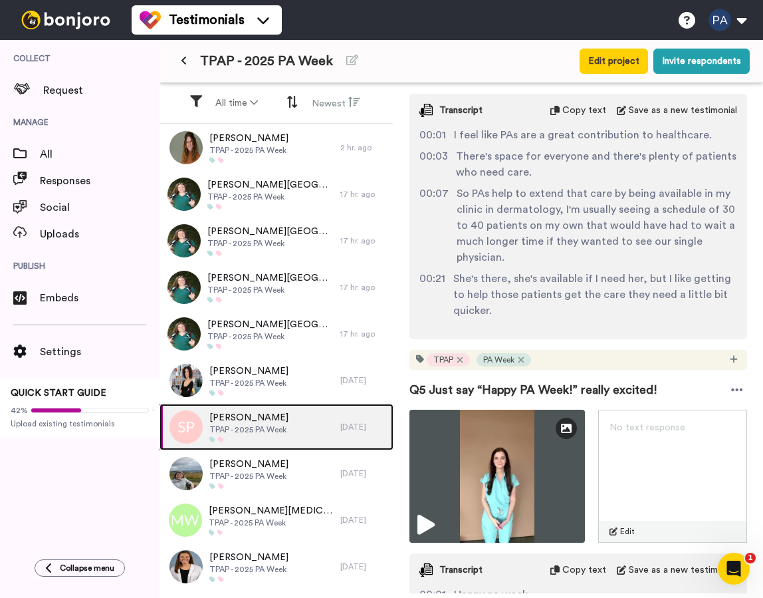
scroll to position [1586, 0]
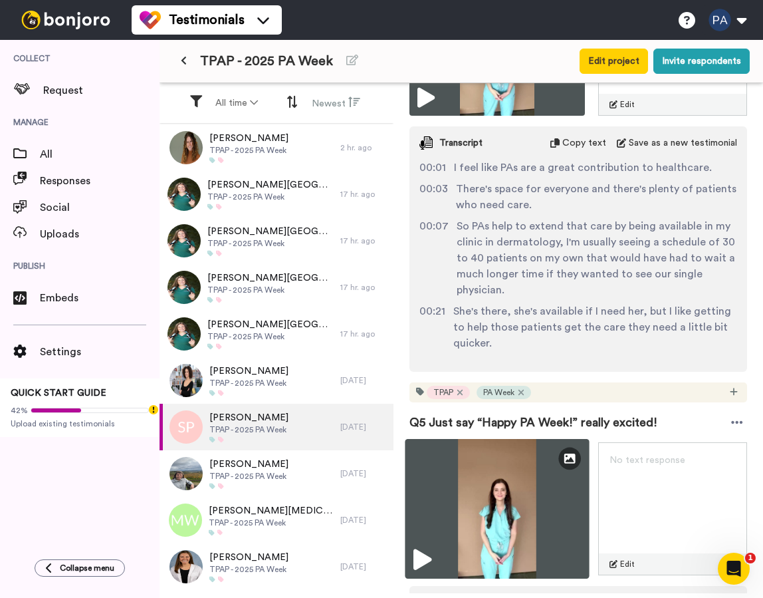
click at [493, 490] on img at bounding box center [497, 509] width 184 height 140
